Goal: Communication & Community: Participate in discussion

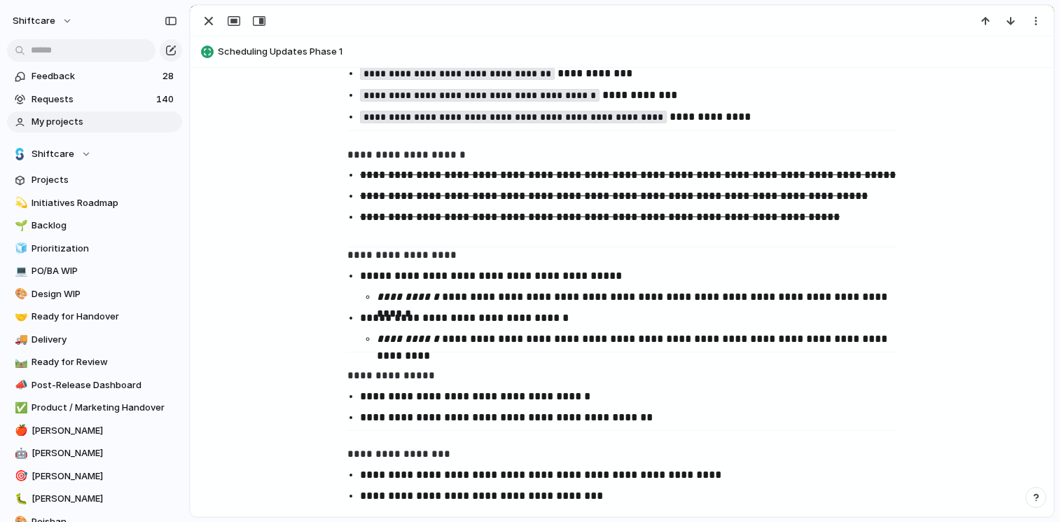
scroll to position [1836, 0]
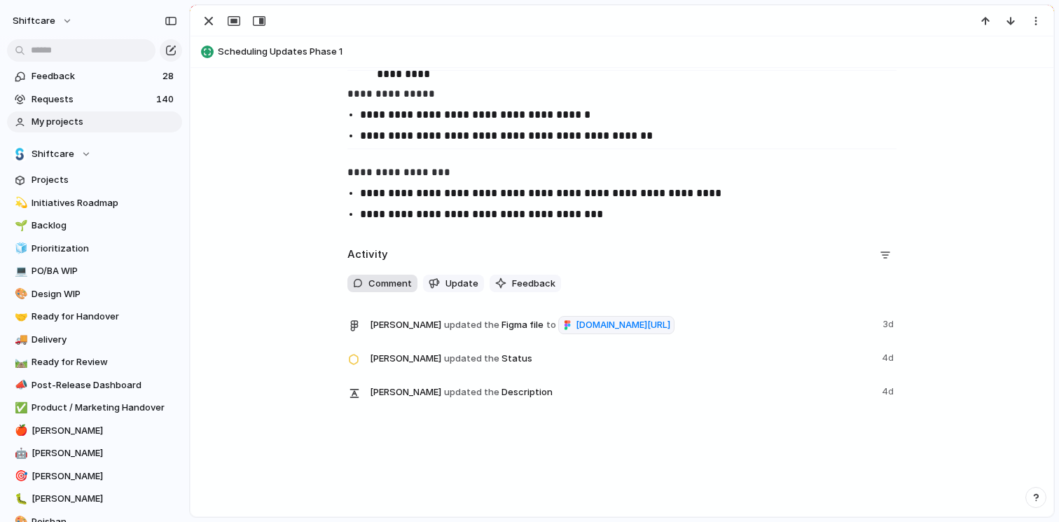
click at [386, 277] on span "Comment" at bounding box center [389, 284] width 43 height 14
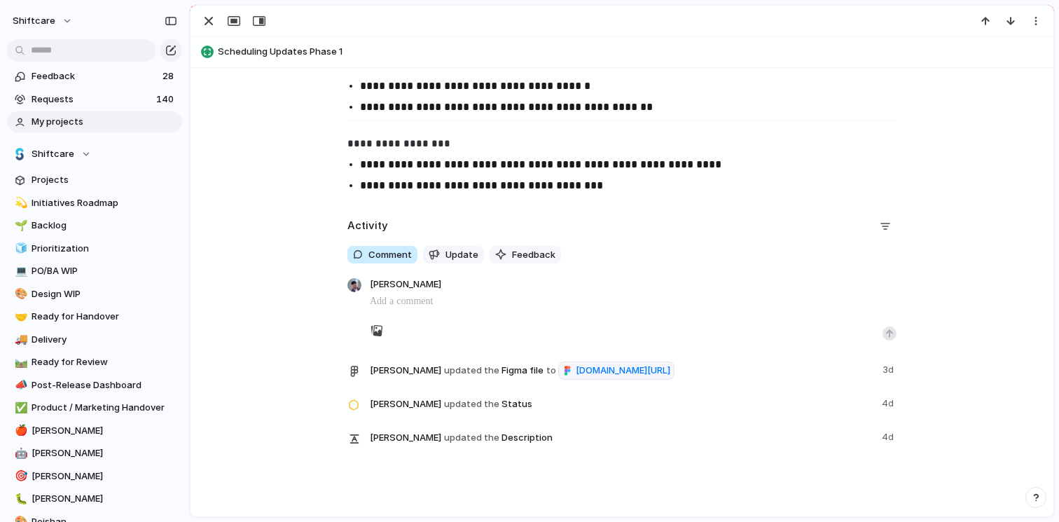
scroll to position [1852, 0]
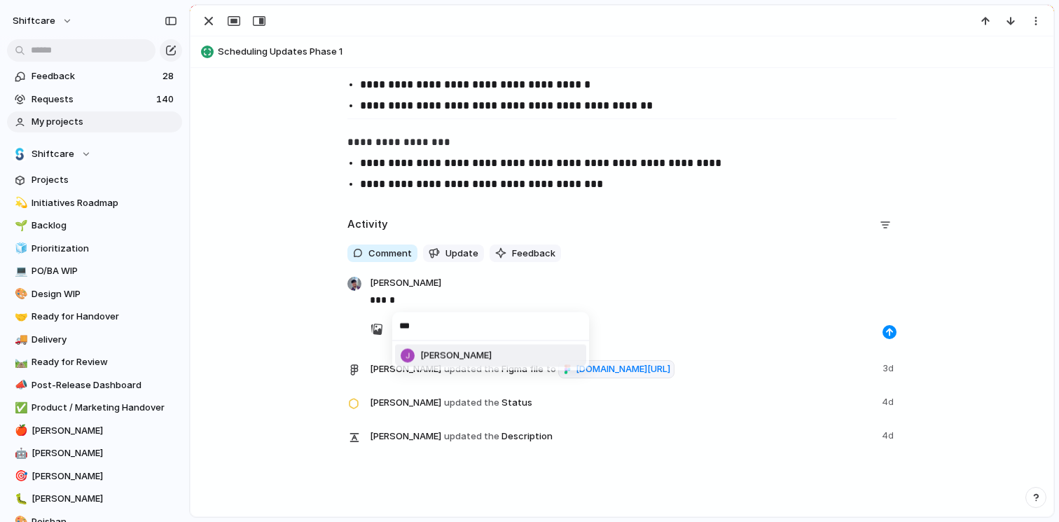
type input "***"
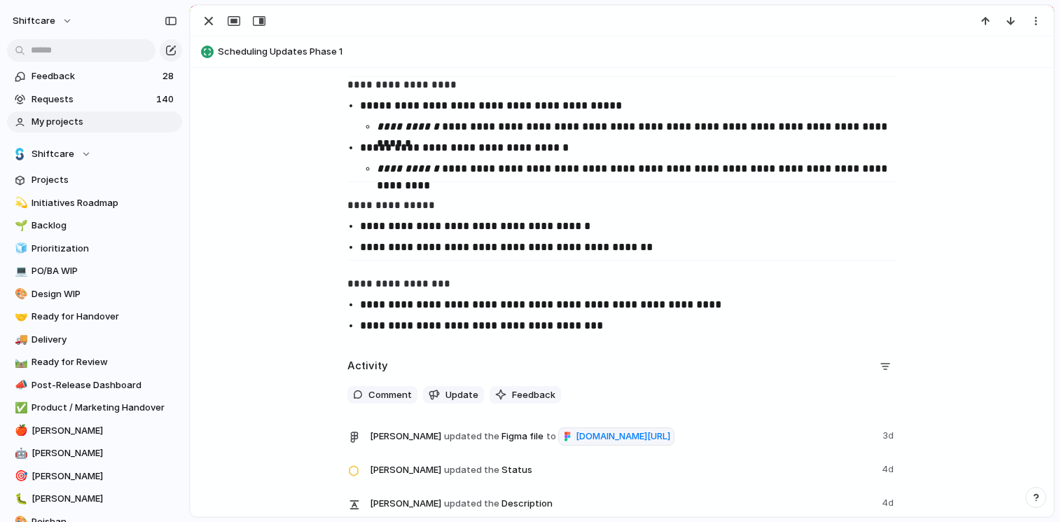
scroll to position [1817, 0]
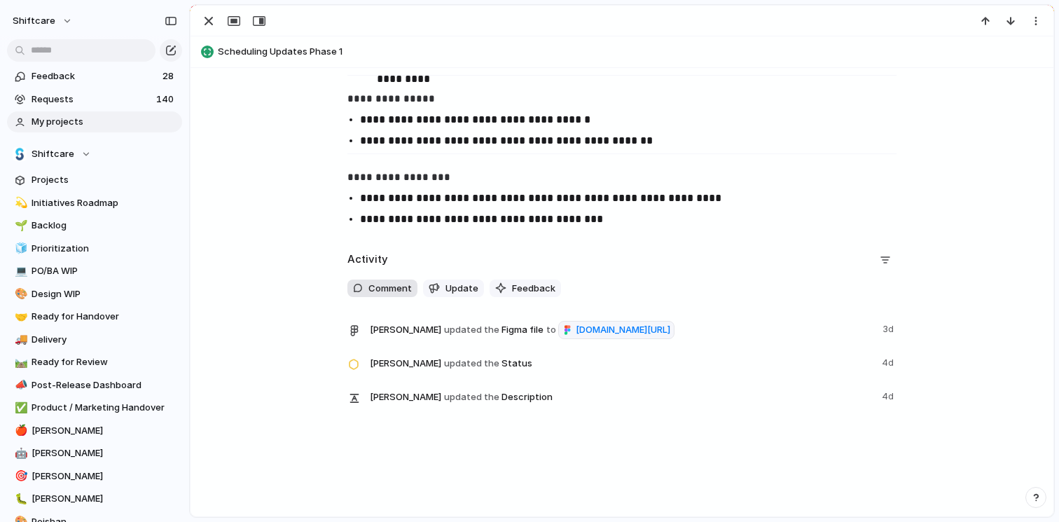
click at [395, 280] on div "Comment Update Feedback" at bounding box center [621, 288] width 549 height 18
click at [396, 295] on span "Comment" at bounding box center [389, 288] width 43 height 14
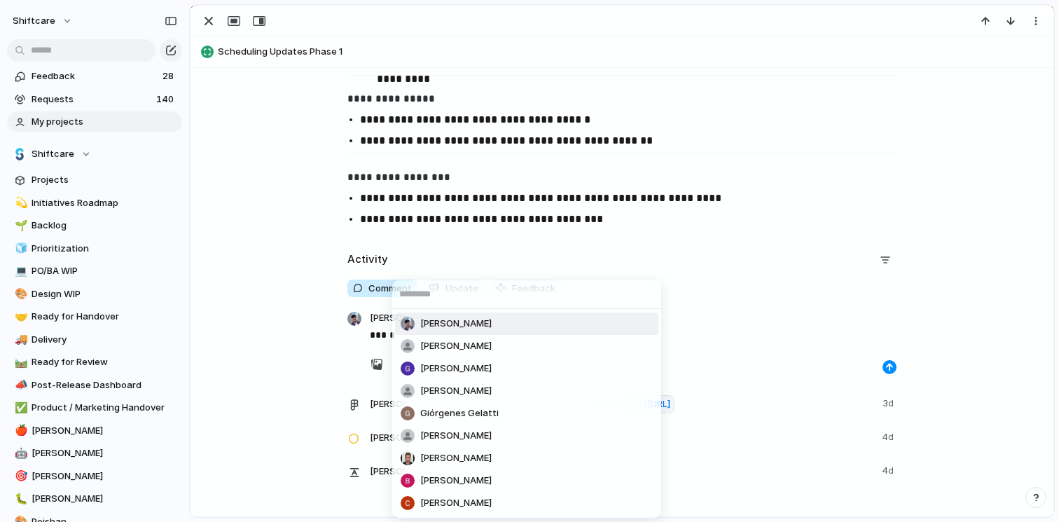
scroll to position [1832, 0]
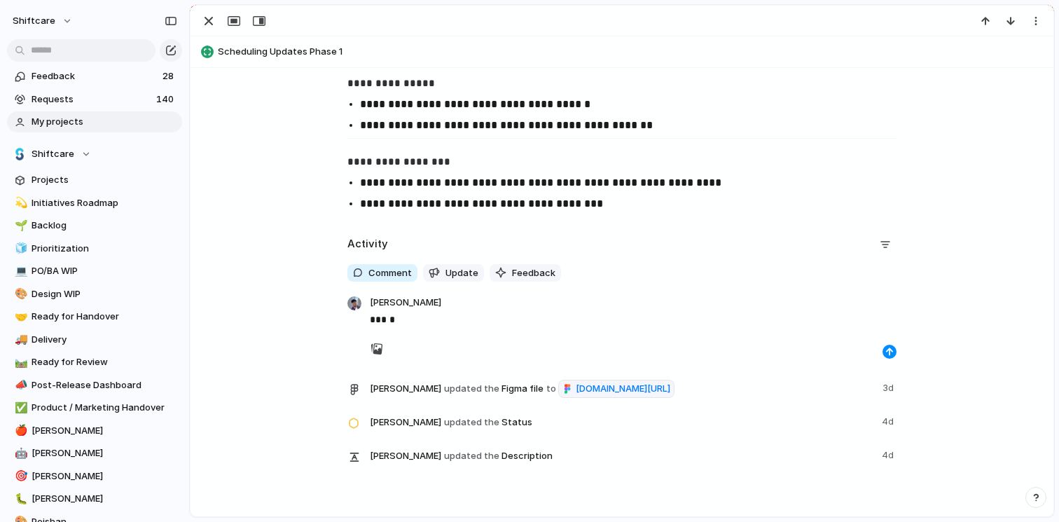
click at [650, 321] on div "[PERSON_NAME] [PERSON_NAME] [PERSON_NAME] He Giórgenes [PERSON_NAME] [PERSON_NA…" at bounding box center [529, 261] width 1059 height 522
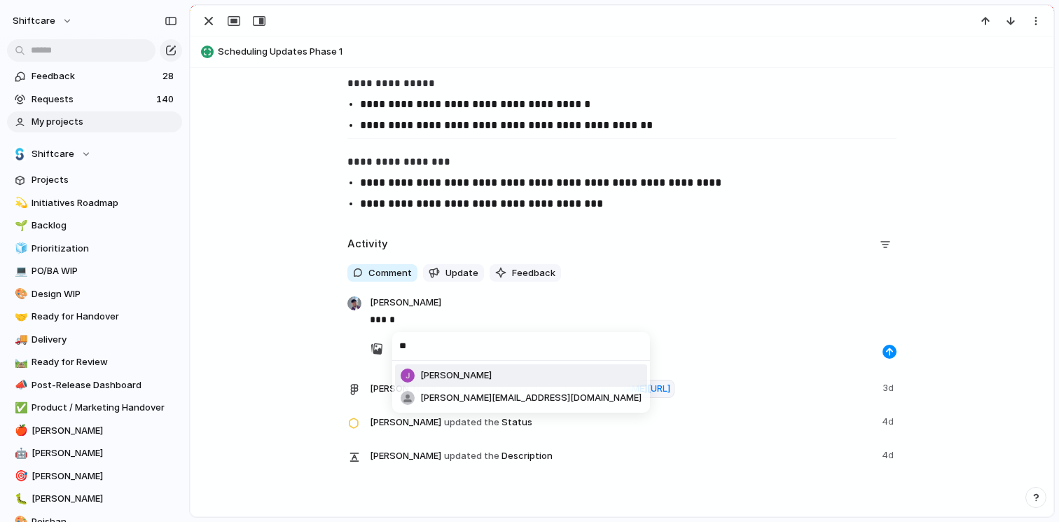
type input "***"
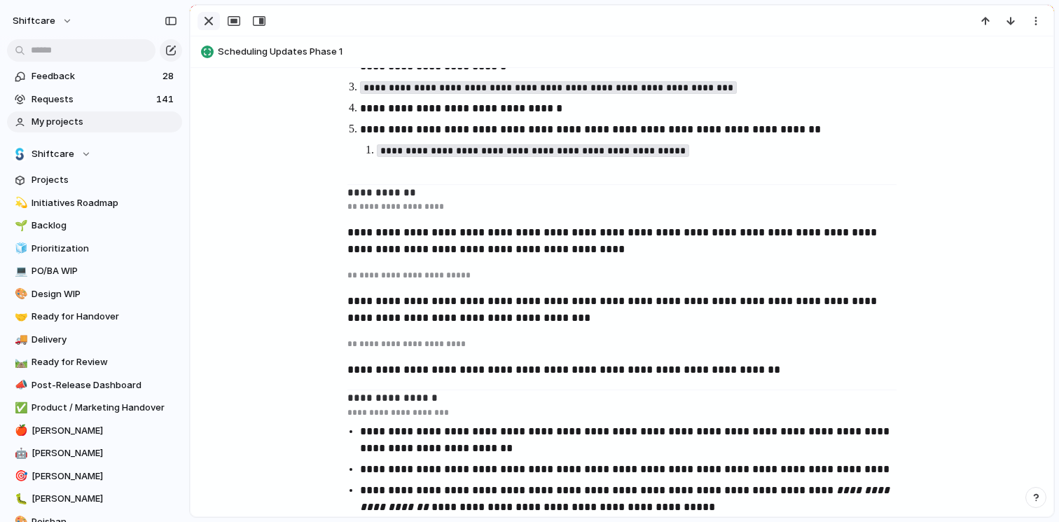
scroll to position [375, 0]
